Goal: Information Seeking & Learning: Check status

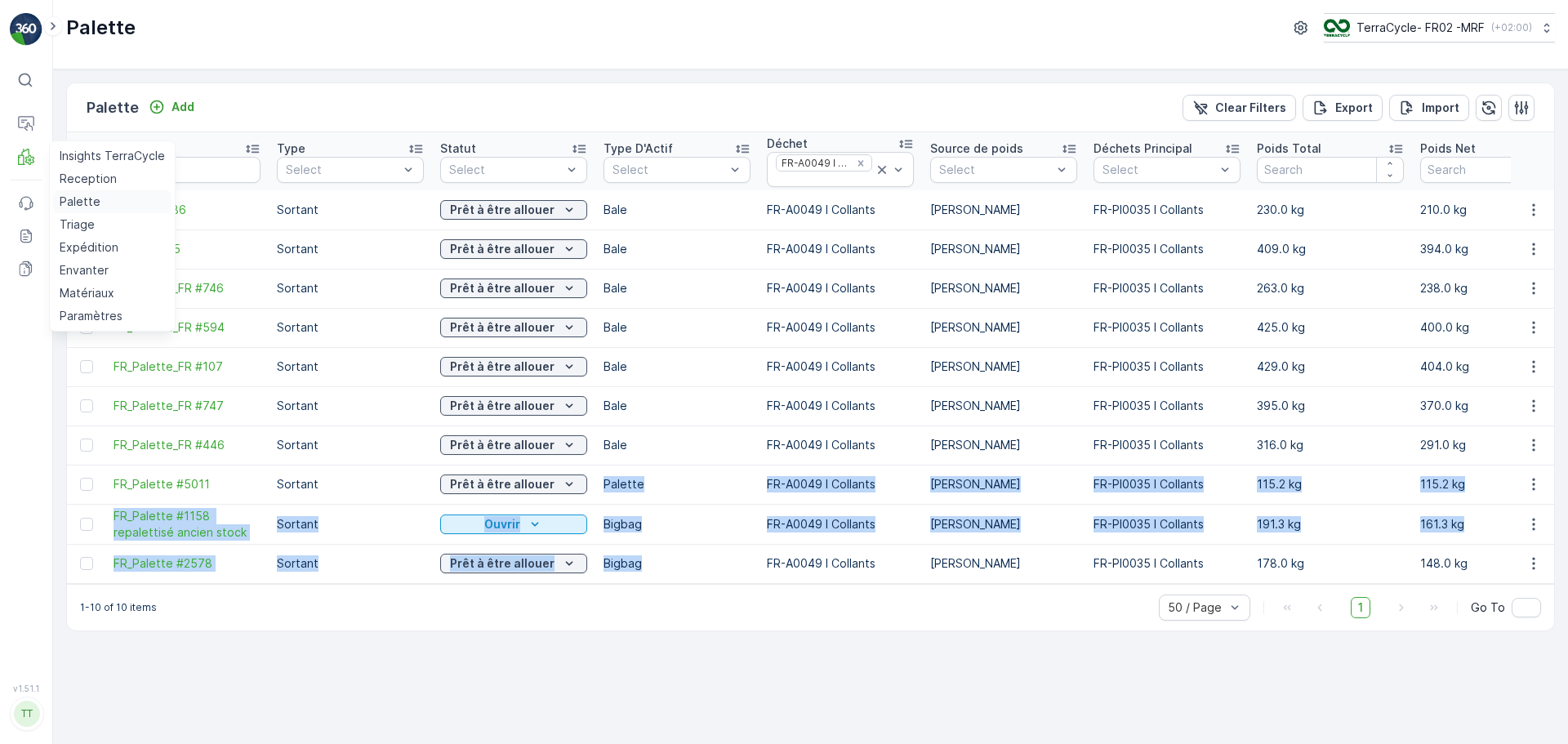
click at [73, 197] on p "Palette" at bounding box center [79, 202] width 41 height 16
click at [81, 201] on p "Palette" at bounding box center [79, 202] width 41 height 16
click at [858, 161] on icon "Remove FR-A0049 I Collants" at bounding box center [860, 163] width 11 height 11
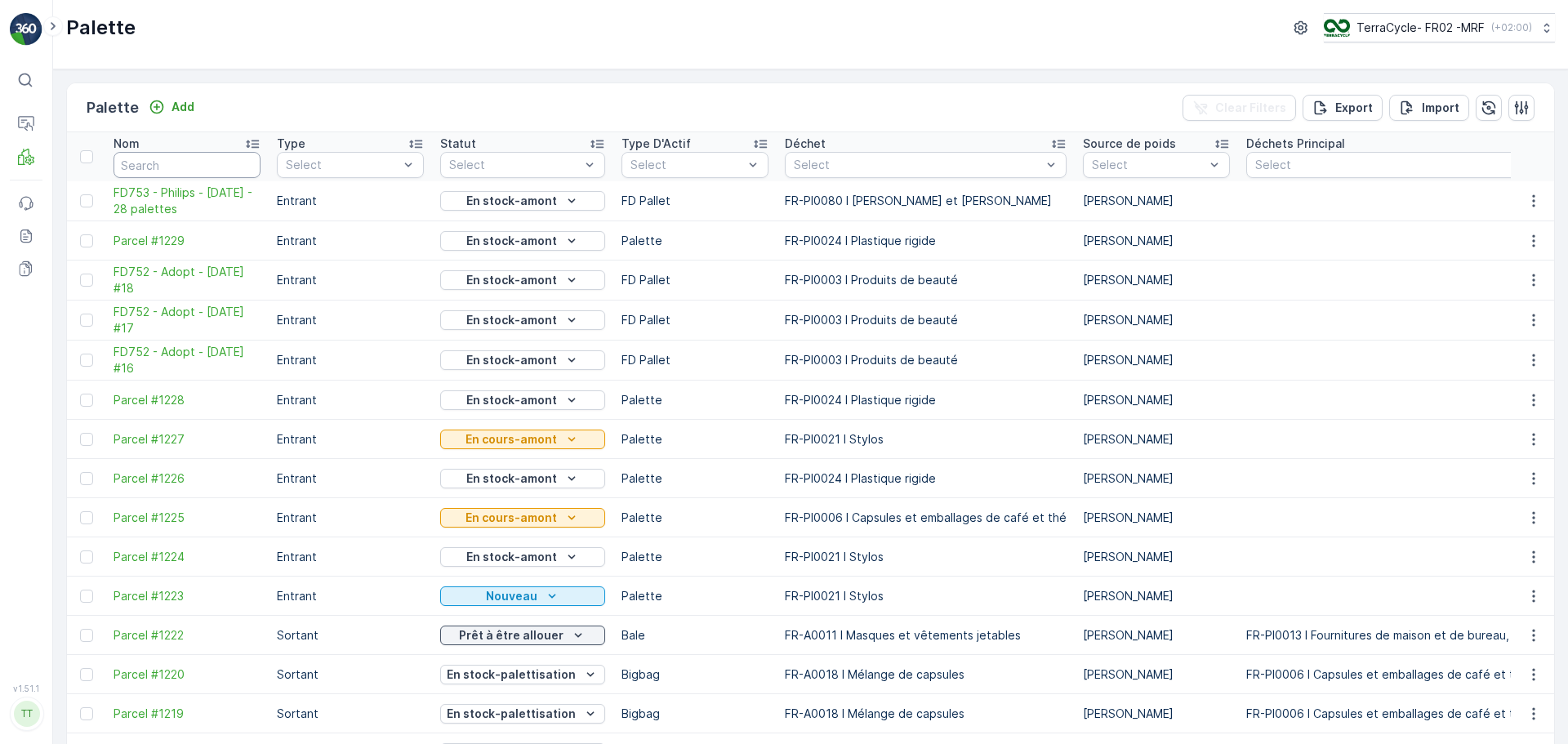
click at [178, 161] on input "text" at bounding box center [187, 164] width 147 height 26
type input "adop"
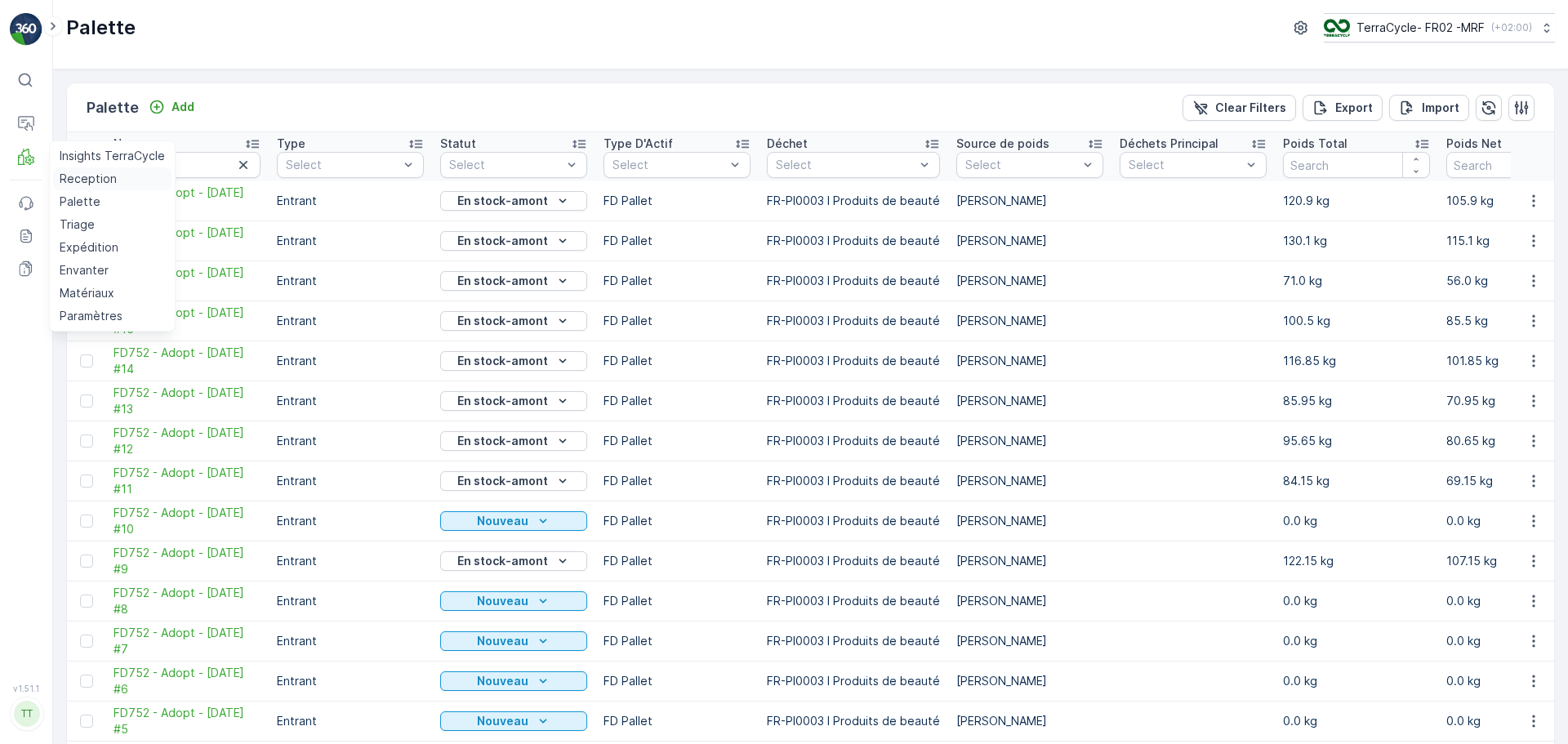
click at [82, 171] on p "Reception" at bounding box center [88, 179] width 57 height 16
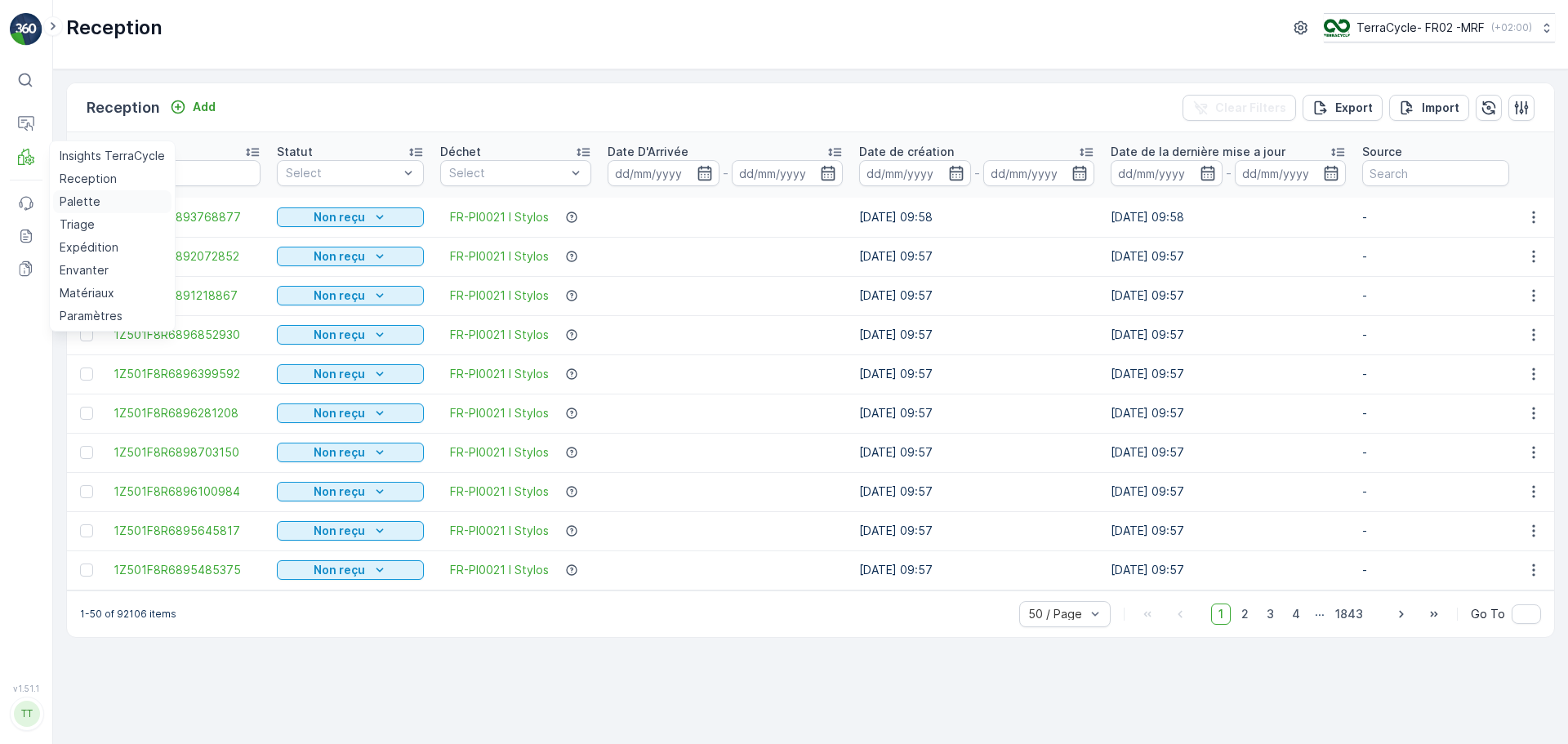
click at [88, 205] on p "Palette" at bounding box center [79, 202] width 41 height 16
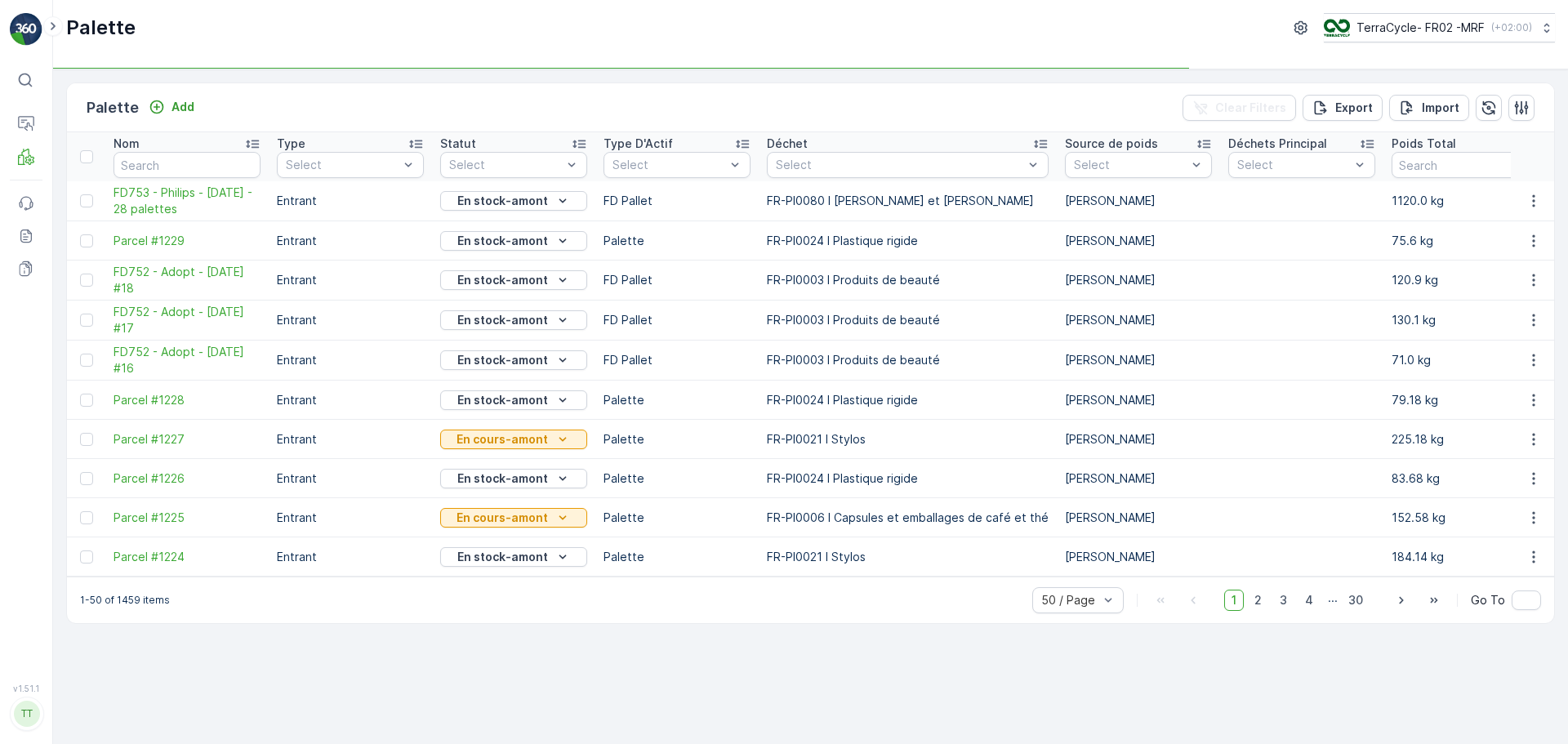
click at [206, 156] on input "text" at bounding box center [187, 164] width 147 height 26
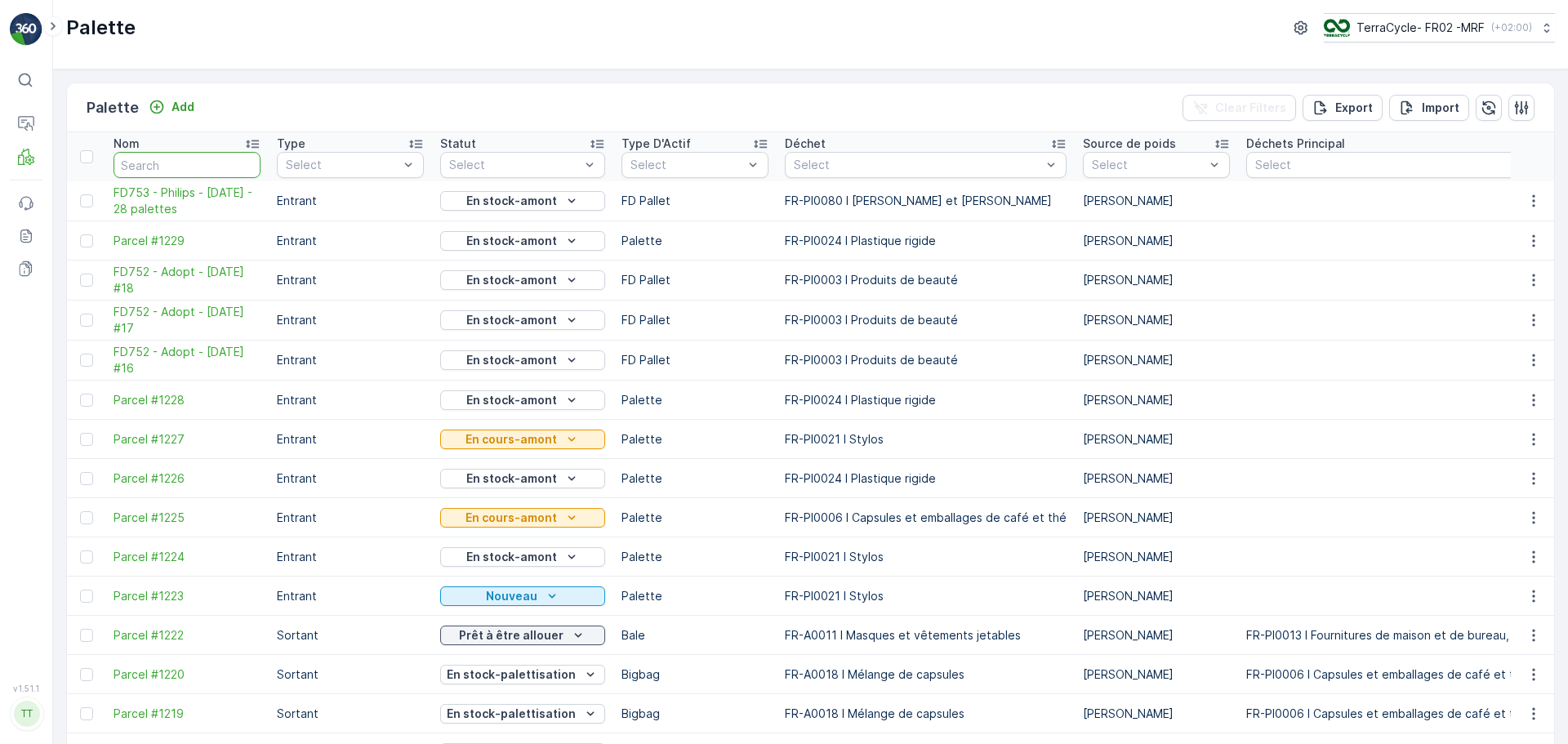
click at [208, 156] on input "text" at bounding box center [187, 164] width 147 height 26
type input "FD752"
